Goal: Information Seeking & Learning: Learn about a topic

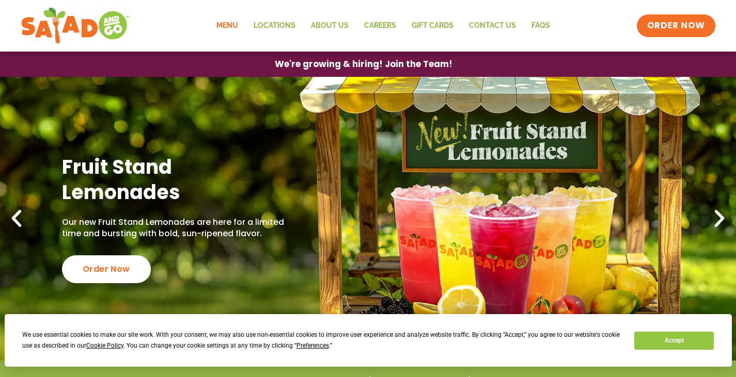
click at [228, 24] on link "Menu" at bounding box center [227, 26] width 37 height 24
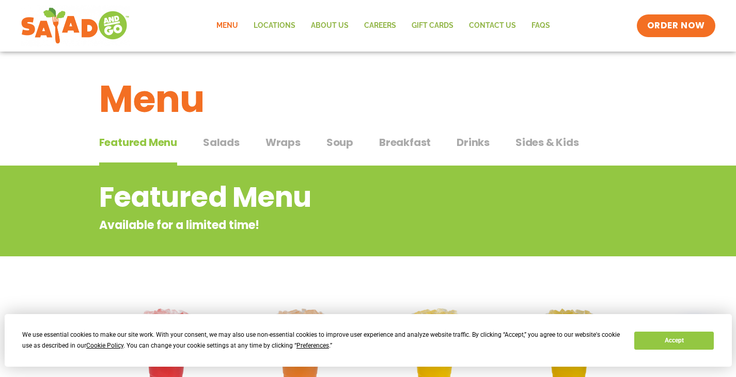
click at [218, 142] on span "Salads" at bounding box center [221, 142] width 37 height 15
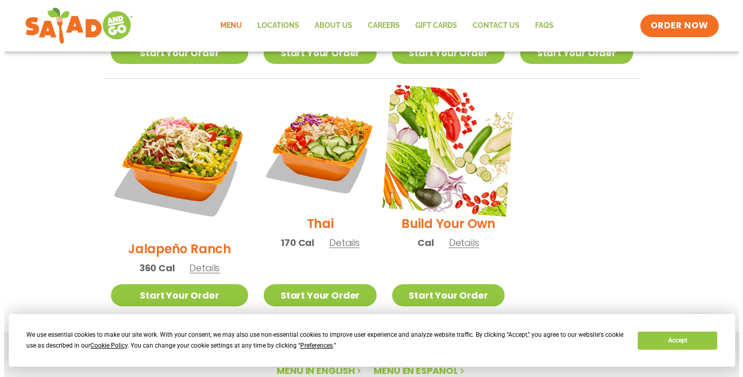
scroll to position [774, 0]
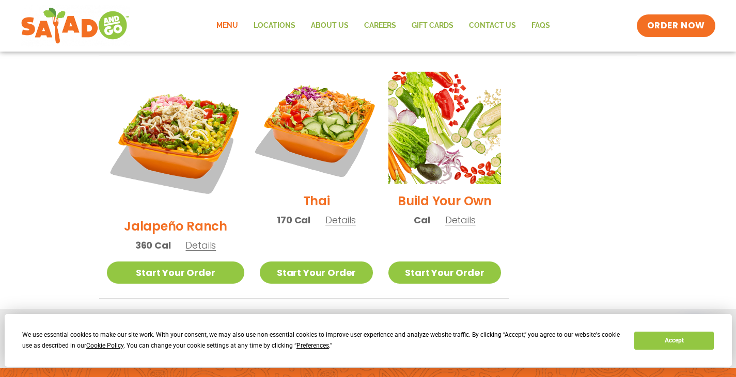
click at [315, 96] on img at bounding box center [316, 128] width 132 height 132
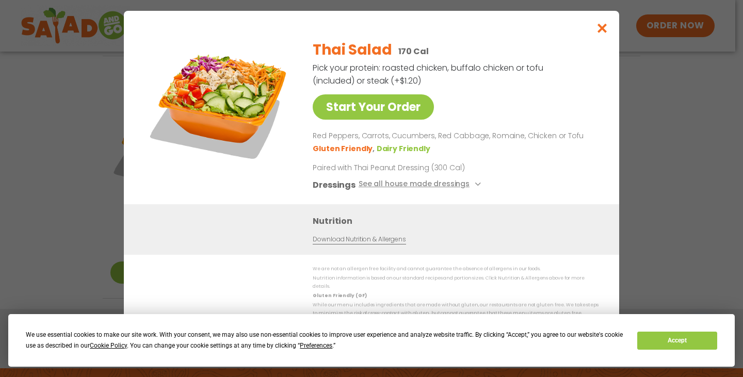
click at [314, 243] on link "Download Nutrition & Allergens" at bounding box center [359, 240] width 93 height 10
click at [604, 34] on icon "Close modal" at bounding box center [602, 28] width 13 height 11
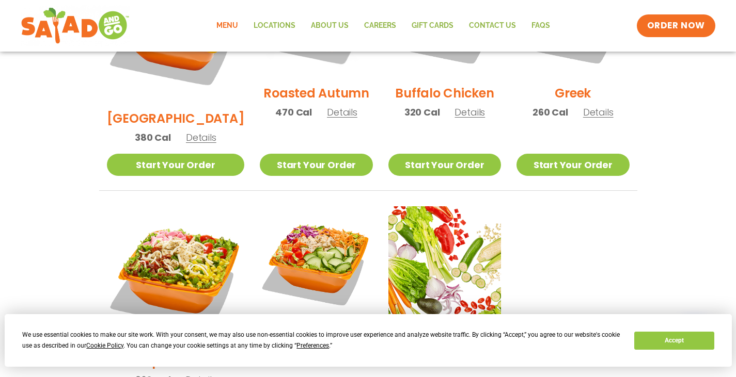
scroll to position [639, 0]
